Goal: Information Seeking & Learning: Learn about a topic

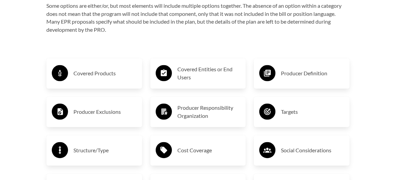
scroll to position [1049, 0]
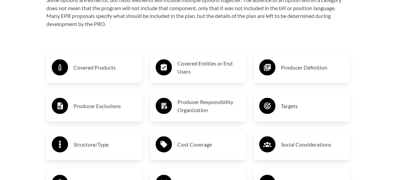
click at [109, 63] on h3 "Covered Products" at bounding box center [104, 68] width 63 height 11
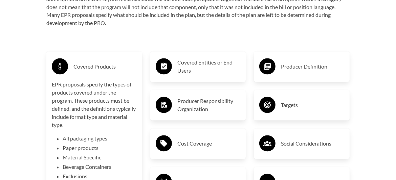
scroll to position [1046, 0]
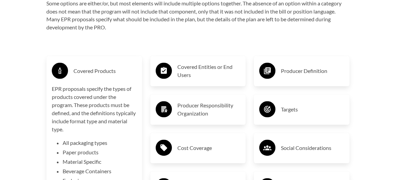
click at [220, 72] on h3 "Covered Entities or End Users" at bounding box center [208, 71] width 63 height 16
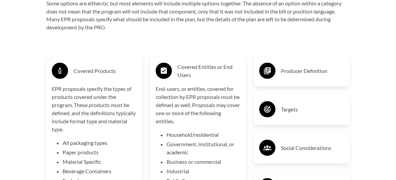
click at [220, 72] on h3 "Covered Entities or End Users" at bounding box center [208, 71] width 63 height 16
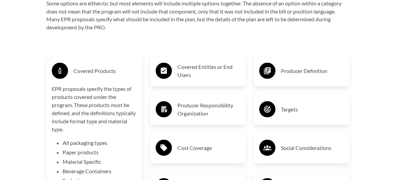
click at [123, 74] on div "Covered Products" at bounding box center [94, 72] width 85 height 20
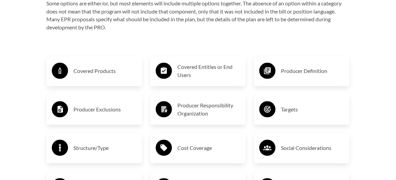
click at [194, 146] on h3 "Cost Coverage" at bounding box center [208, 148] width 63 height 11
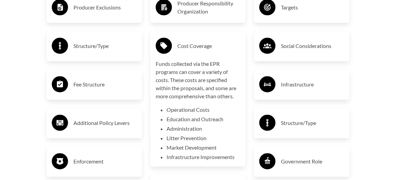
scroll to position [1144, 0]
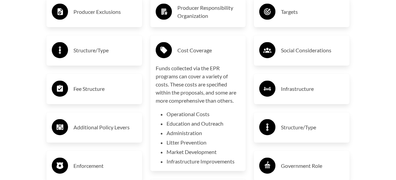
click at [228, 170] on div "Covered Entities or End Users Producer Responsibility Organization Cost Coverag…" at bounding box center [198, 142] width 104 height 392
click at [226, 52] on div "Cost Coverage" at bounding box center [198, 51] width 85 height 20
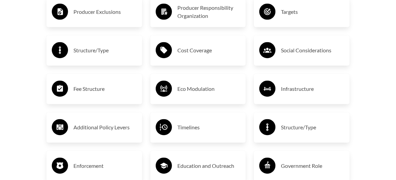
click at [186, 122] on h3 "Timelines" at bounding box center [208, 127] width 63 height 11
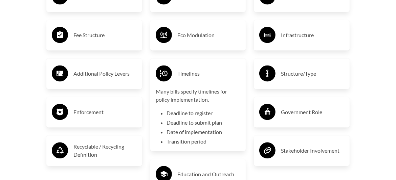
scroll to position [1200, 0]
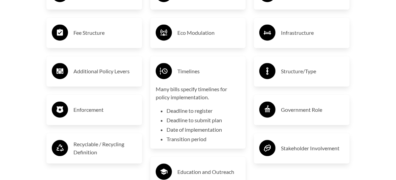
click at [88, 68] on h3 "Additional Policy Levers" at bounding box center [104, 71] width 63 height 11
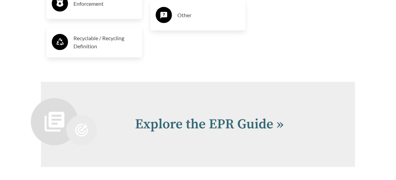
scroll to position [1393, 0]
